Goal: Use online tool/utility

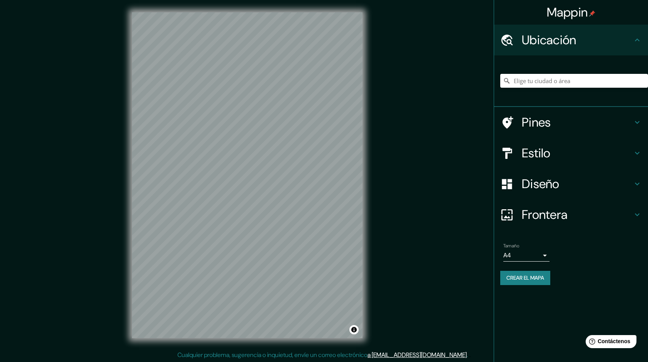
scroll to position [1, 0]
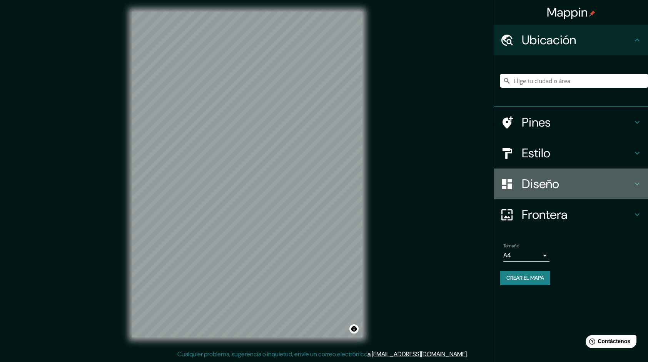
click at [632, 182] on icon at bounding box center [636, 183] width 9 height 9
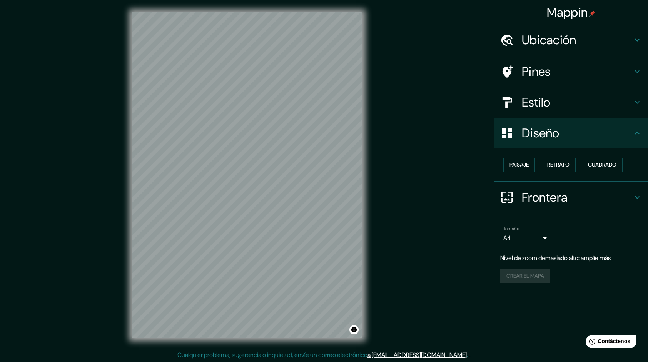
scroll to position [0, 0]
click at [601, 44] on h4 "Ubicación" at bounding box center [577, 39] width 111 height 15
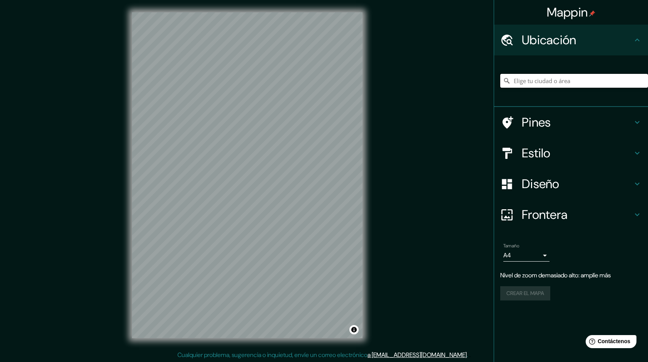
click at [594, 80] on input "Elige tu ciudad o área" at bounding box center [574, 81] width 148 height 14
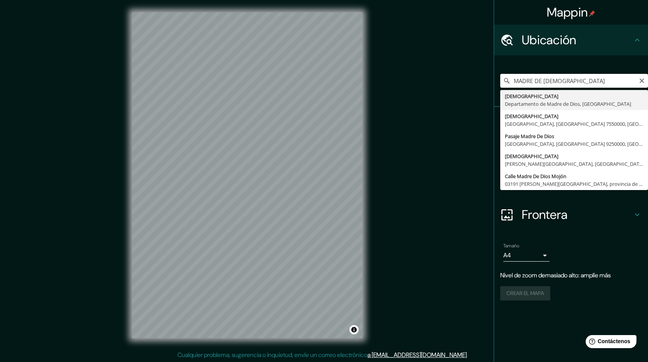
type input "[DEMOGRAPHIC_DATA], Departamento de [DEMOGRAPHIC_DATA], [GEOGRAPHIC_DATA]"
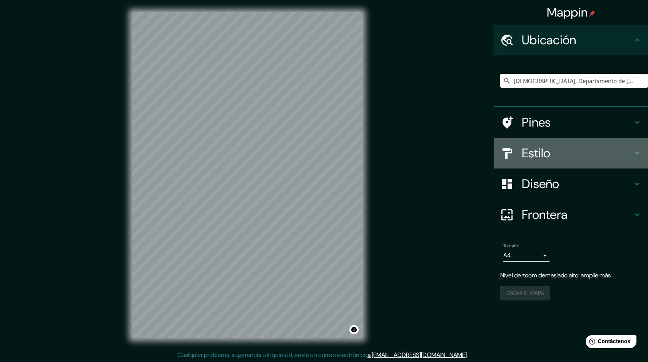
click at [543, 152] on h4 "Estilo" at bounding box center [577, 152] width 111 height 15
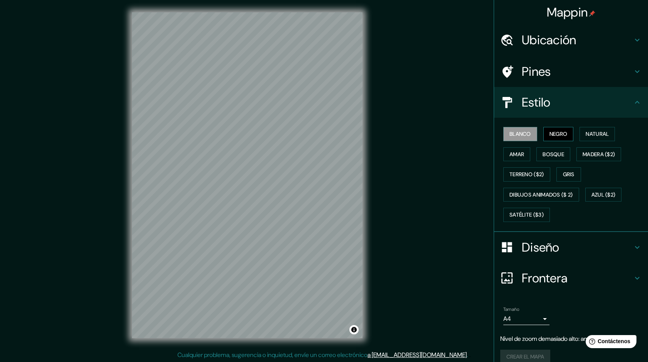
click at [543, 135] on button "Negro" at bounding box center [558, 134] width 30 height 14
click at [580, 132] on button "Natural" at bounding box center [596, 134] width 35 height 14
click at [509, 152] on font "Amar" at bounding box center [516, 155] width 15 height 10
click at [542, 155] on font "Bosque" at bounding box center [553, 155] width 22 height 10
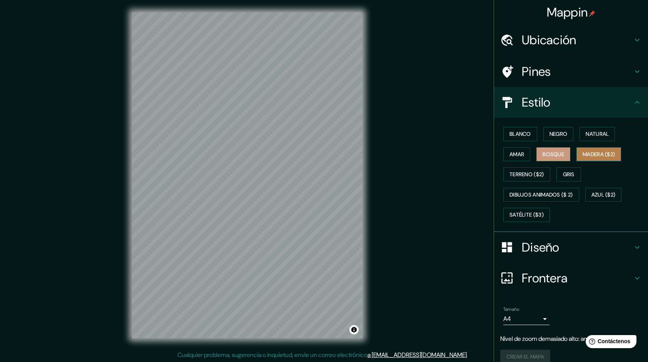
click at [598, 155] on font "Madera ($2)" at bounding box center [598, 155] width 32 height 10
click at [553, 134] on font "Negro" at bounding box center [558, 134] width 18 height 10
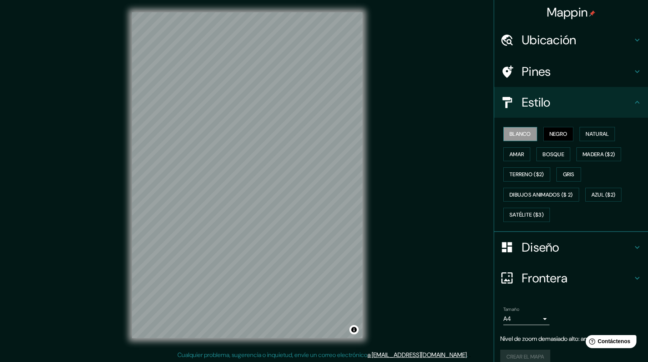
click at [520, 140] on button "Blanco" at bounding box center [520, 134] width 34 height 14
